Goal: Check status: Check status

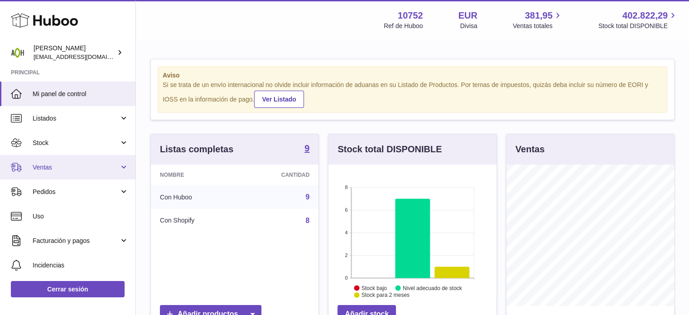
click at [48, 168] on span "Ventas" at bounding box center [76, 167] width 87 height 9
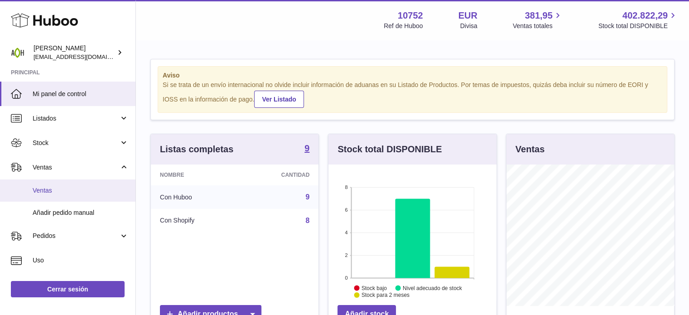
click at [52, 192] on span "Ventas" at bounding box center [81, 190] width 96 height 9
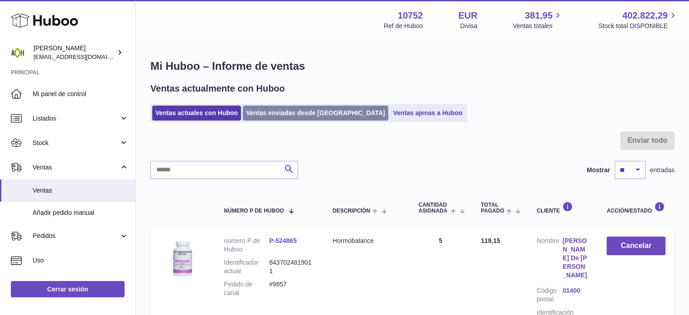
click at [275, 115] on link "Ventas enviadas desde [GEOGRAPHIC_DATA]" at bounding box center [315, 113] width 145 height 15
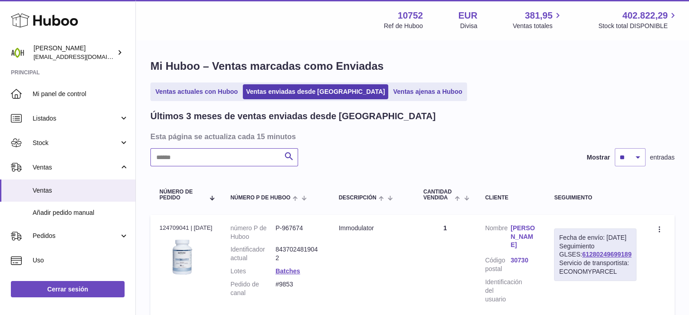
click at [240, 161] on input "text" at bounding box center [224, 157] width 148 height 18
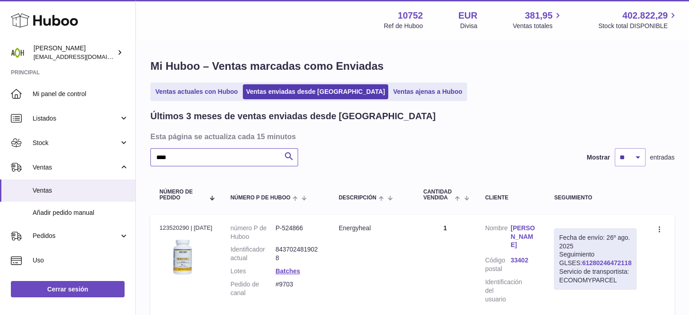
type input "****"
click at [604, 266] on link "61280246472118" at bounding box center [606, 262] width 49 height 7
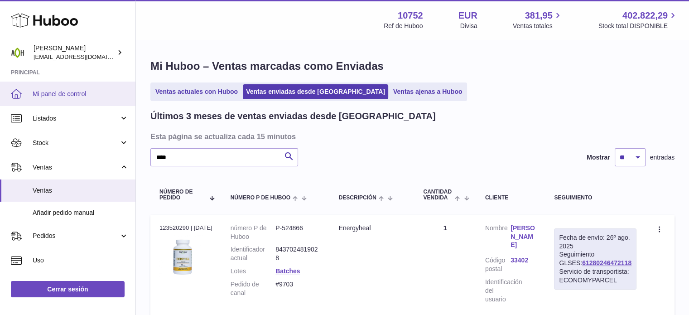
click at [133, 103] on link "Mi panel de control" at bounding box center [67, 94] width 135 height 24
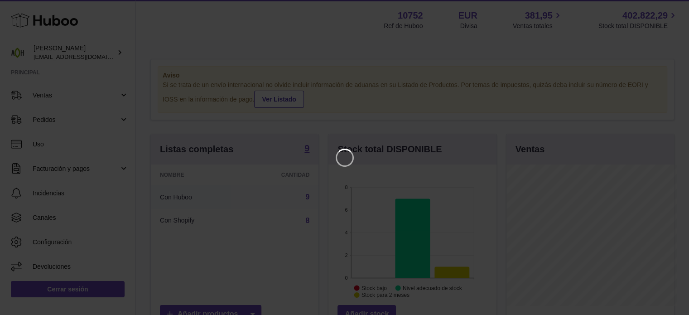
scroll to position [141, 170]
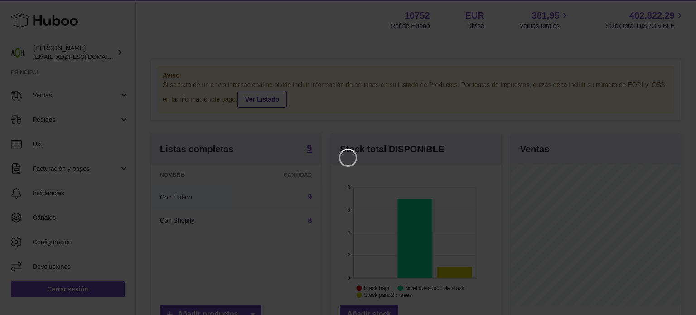
click at [63, 188] on iframe at bounding box center [348, 157] width 660 height 279
click at [669, 10] on icon "Close" at bounding box center [672, 8] width 11 height 11
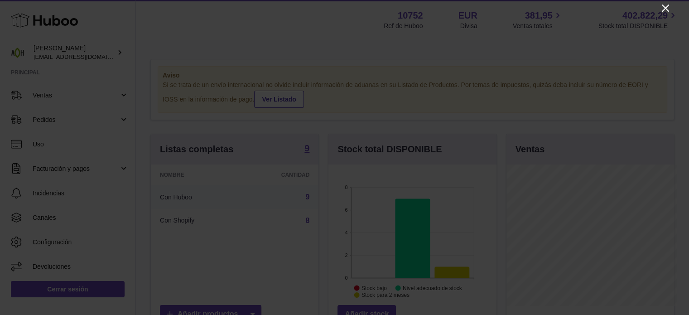
scroll to position [452943, 452917]
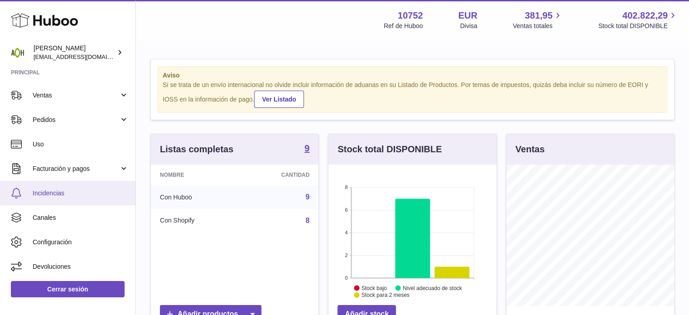
click at [58, 198] on link "Incidencias" at bounding box center [67, 193] width 135 height 24
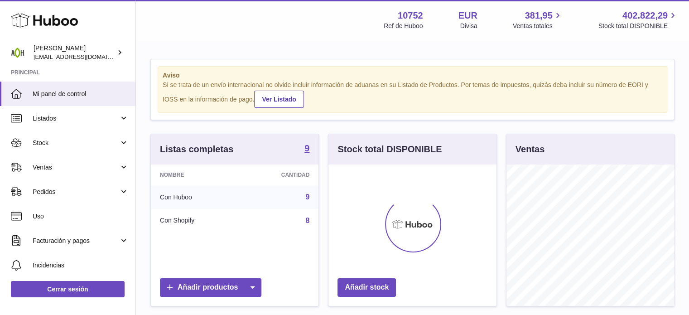
scroll to position [141, 168]
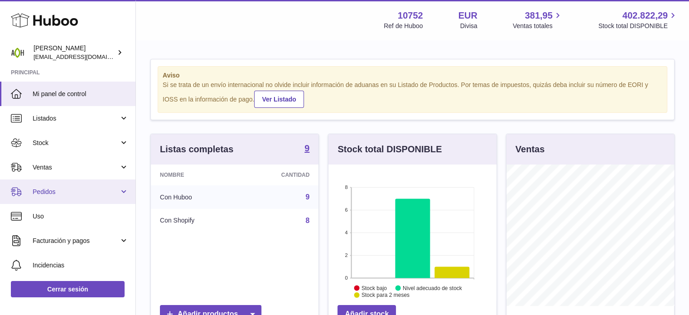
click at [41, 193] on span "Pedidos" at bounding box center [76, 192] width 87 height 9
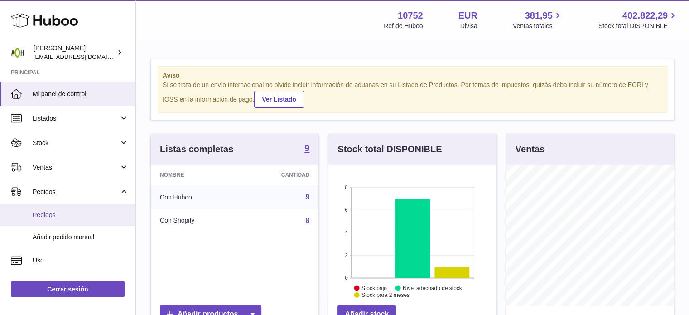
click at [56, 212] on span "Pedidos" at bounding box center [81, 215] width 96 height 9
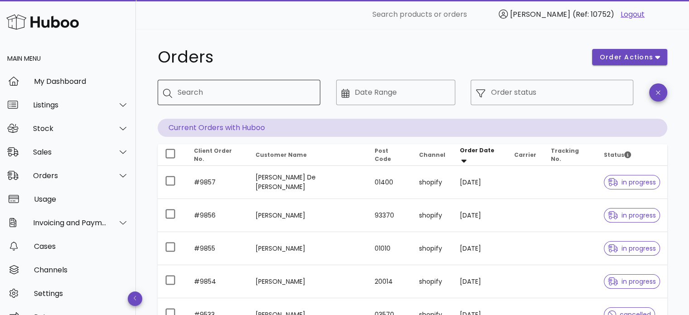
click at [250, 84] on div "Search" at bounding box center [245, 92] width 135 height 25
type input "****"
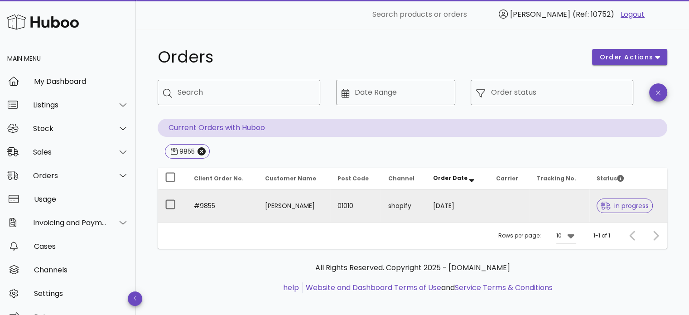
click at [611, 202] on icon at bounding box center [606, 206] width 10 height 8
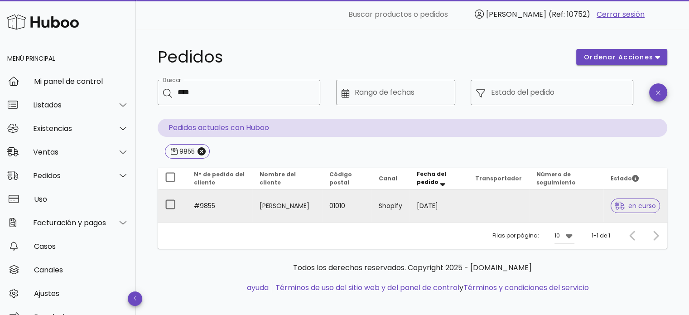
click at [624, 205] on icon at bounding box center [620, 206] width 10 height 8
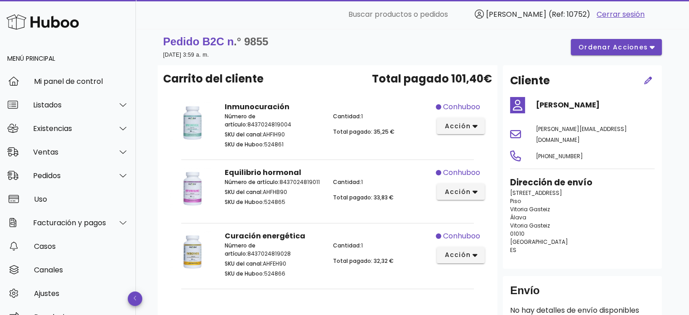
scroll to position [2, 0]
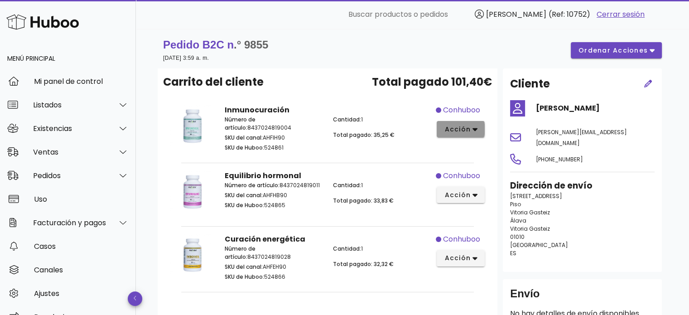
click at [474, 125] on span "acción" at bounding box center [461, 130] width 34 height 10
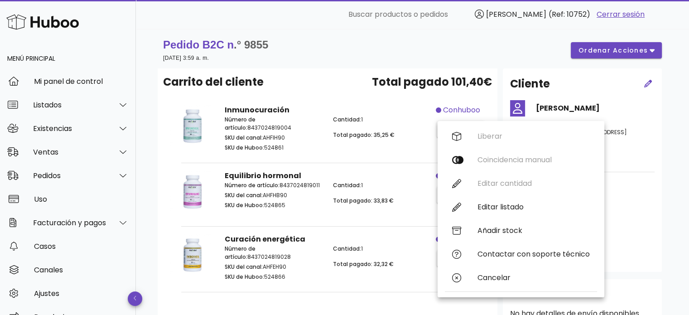
click at [672, 188] on div "Pedido B2C n .° 9855 [DATE] 3:59 a. m. ordenar acciones Carrito del cliente Tot…" at bounding box center [412, 217] width 553 height 380
